Goal: Task Accomplishment & Management: Complete application form

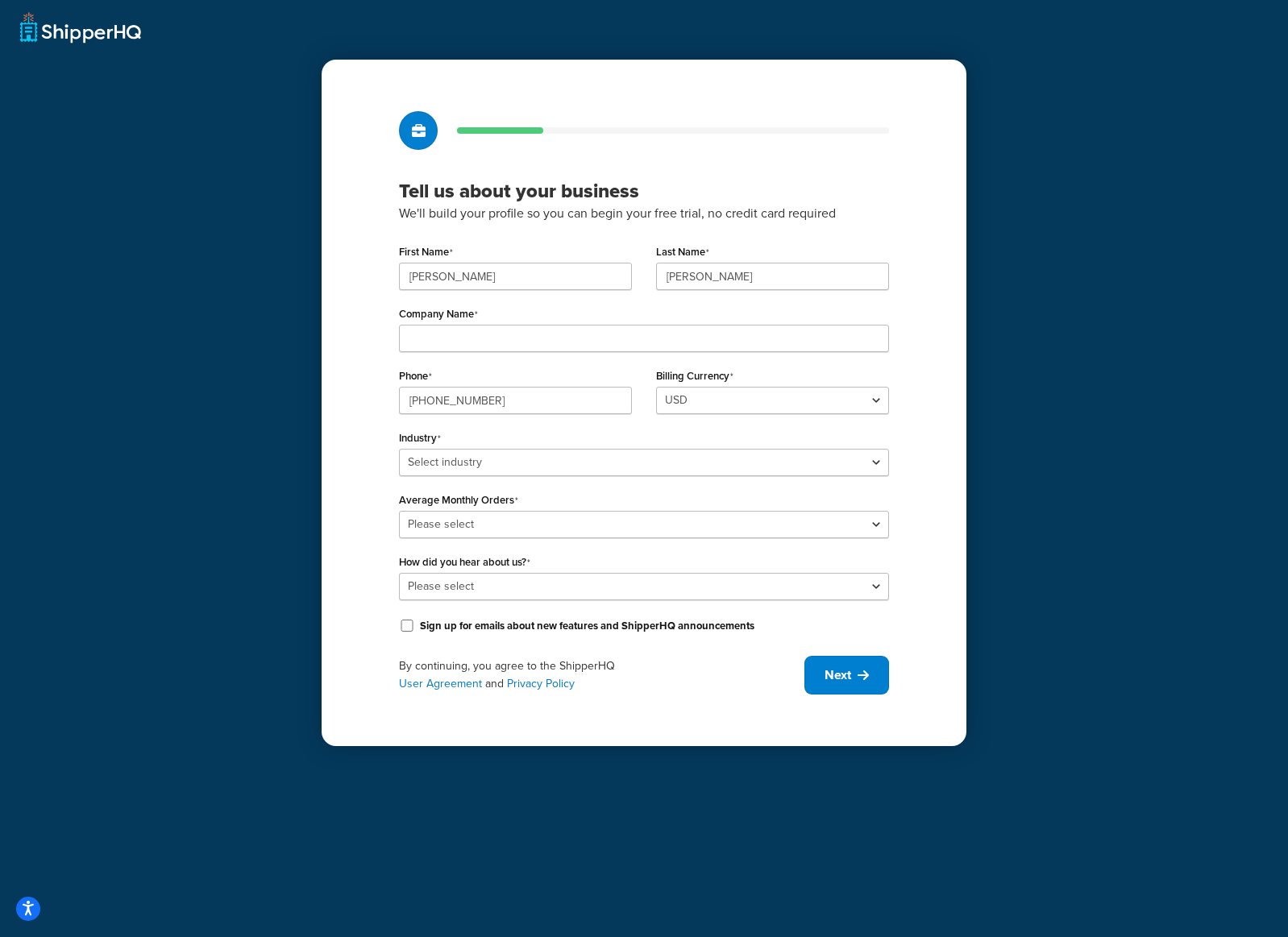
click at [54, 28] on div "Tell us about your business We'll build your profile so you can begin your free…" at bounding box center [644, 468] width 1288 height 937
click at [48, 29] on div "Tell us about your business We'll build your profile so you can begin your free…" at bounding box center [644, 468] width 1288 height 937
click at [45, 31] on div "Tell us about your business We'll build your profile so you can begin your free…" at bounding box center [644, 468] width 1288 height 937
click at [240, 221] on div "Tell us about your business We'll build your profile so you can begin your free…" at bounding box center [644, 468] width 1288 height 937
